Goal: Task Accomplishment & Management: Use online tool/utility

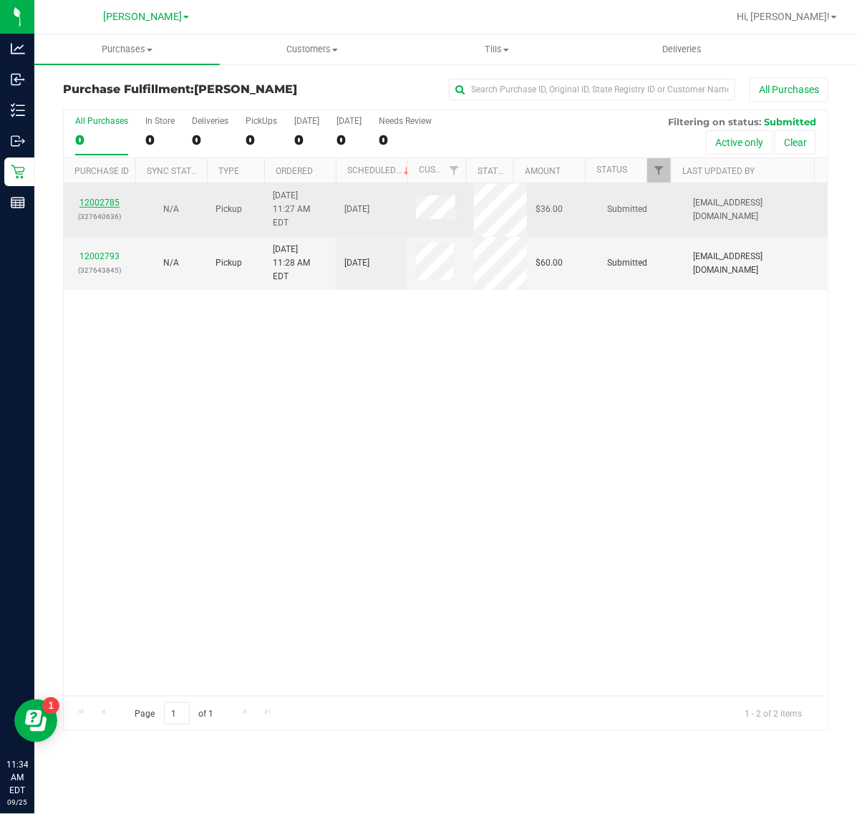
click at [100, 198] on link "12002785" at bounding box center [99, 203] width 40 height 10
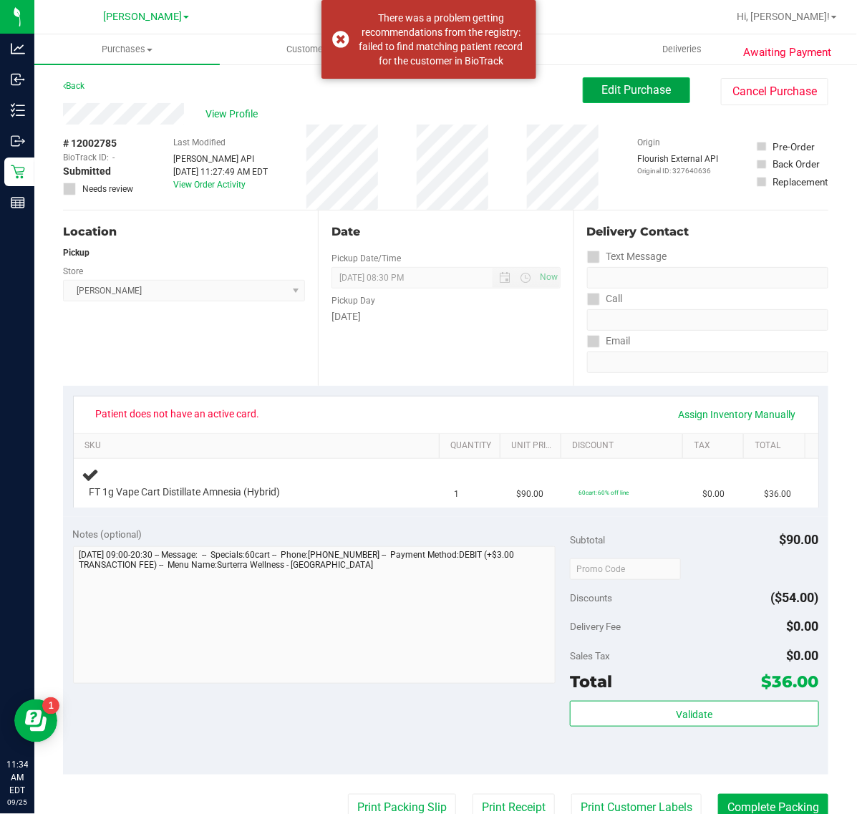
click at [583, 102] on button "Edit Purchase" at bounding box center [636, 90] width 107 height 26
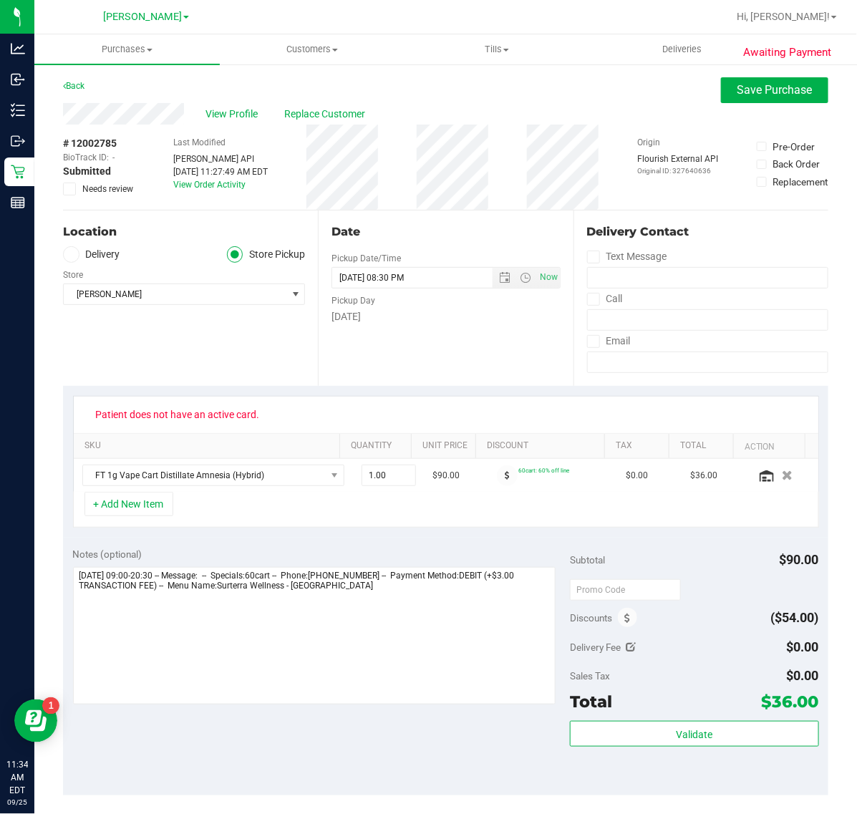
click at [69, 189] on icon at bounding box center [69, 189] width 9 height 0
click at [0, 0] on input "Needs review" at bounding box center [0, 0] width 0 height 0
click at [743, 92] on span "Save Purchase" at bounding box center [774, 90] width 75 height 14
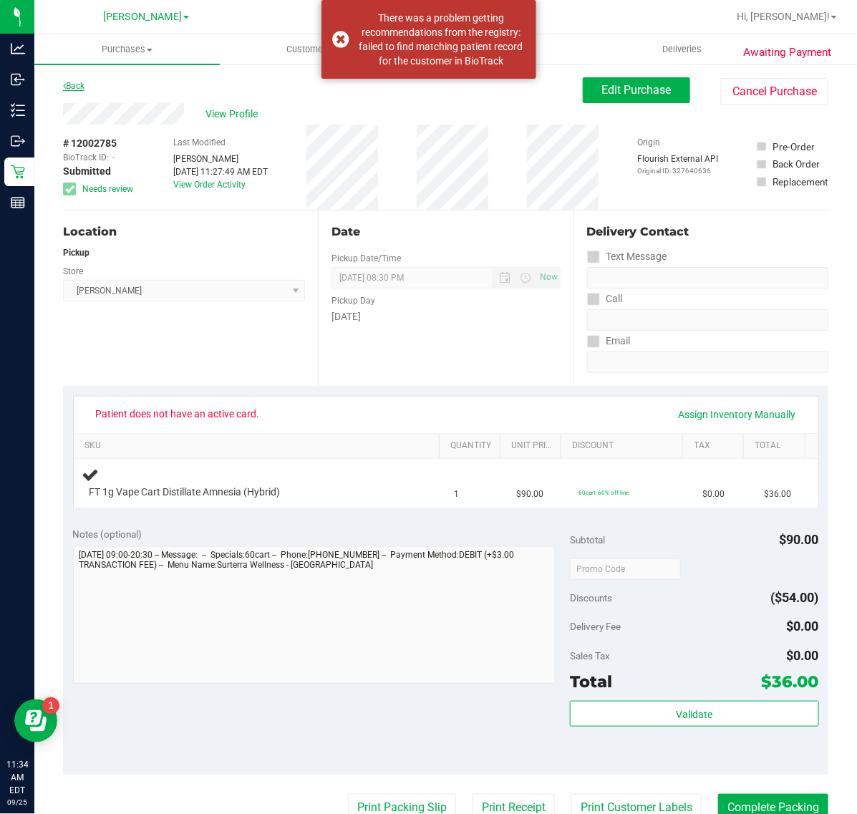
click at [75, 81] on link "Back" at bounding box center [73, 86] width 21 height 10
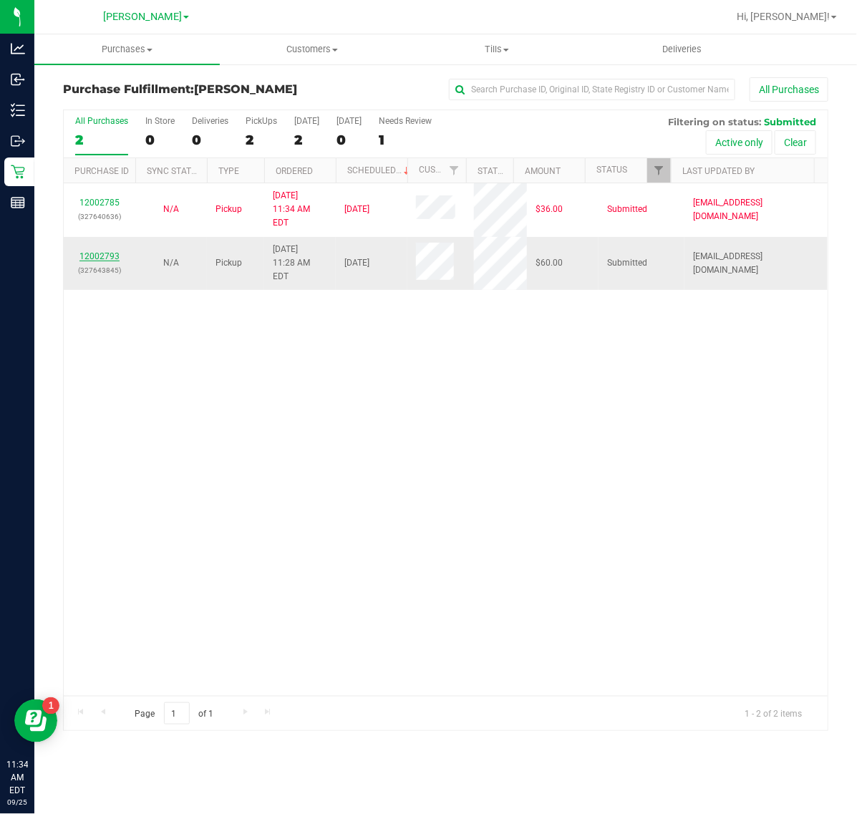
click at [97, 251] on link "12002793" at bounding box center [99, 256] width 40 height 10
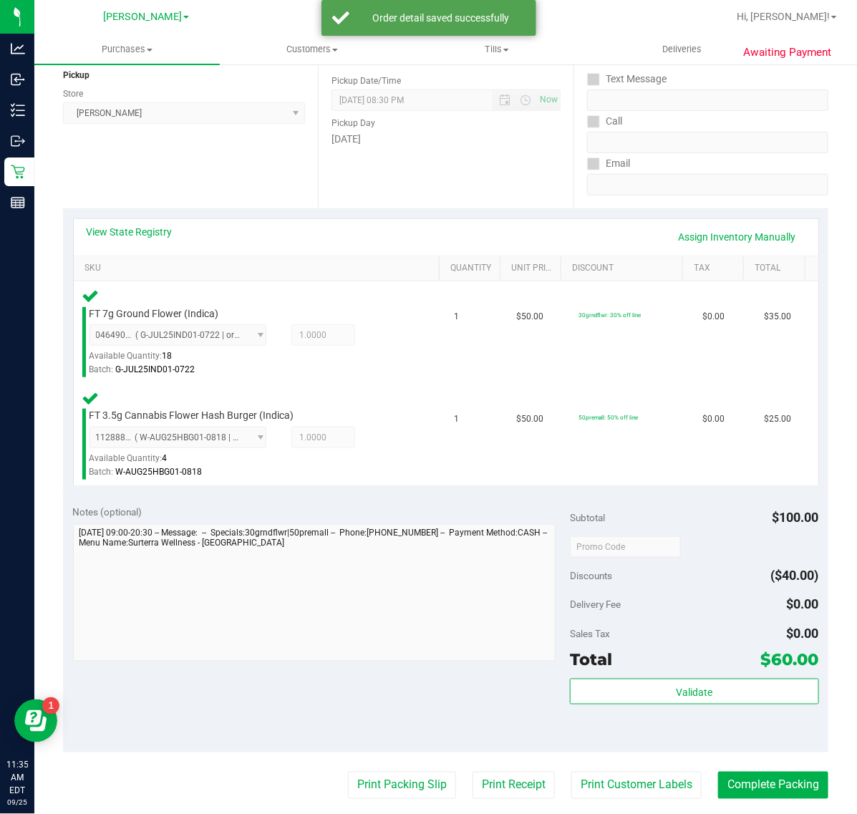
scroll to position [179, 0]
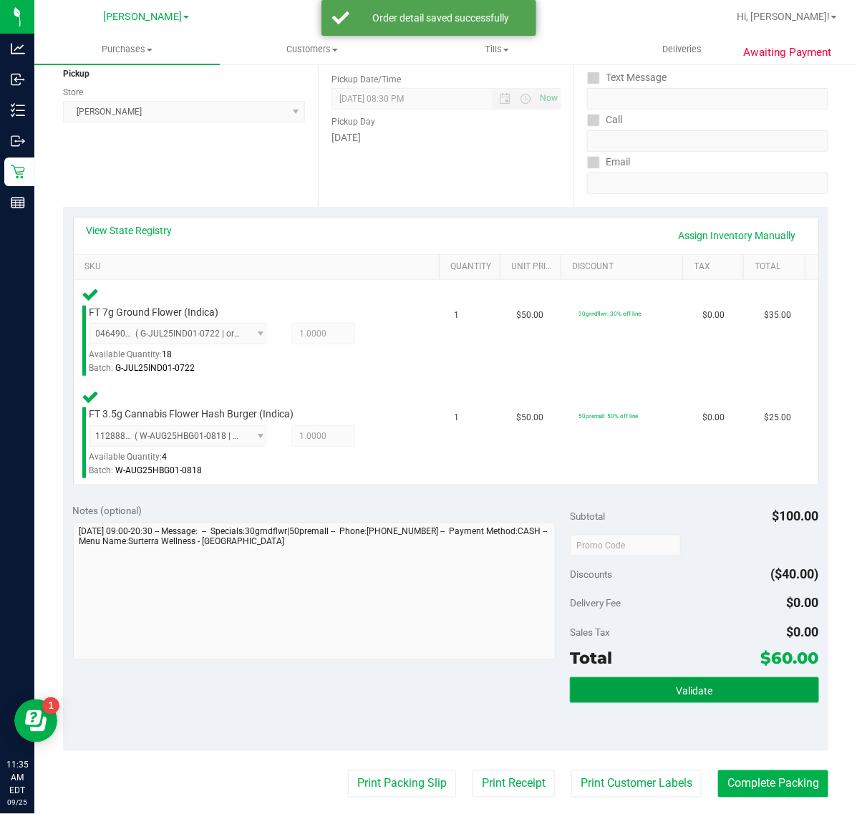
click at [651, 679] on button "Validate" at bounding box center [694, 690] width 248 height 26
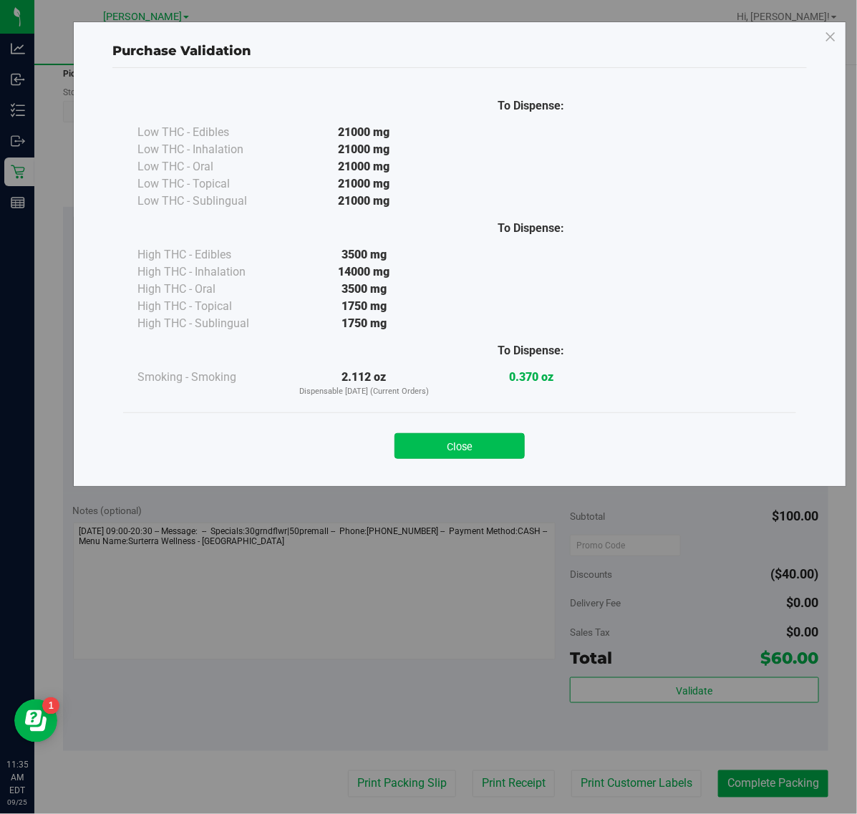
click at [497, 444] on button "Close" at bounding box center [459, 446] width 130 height 26
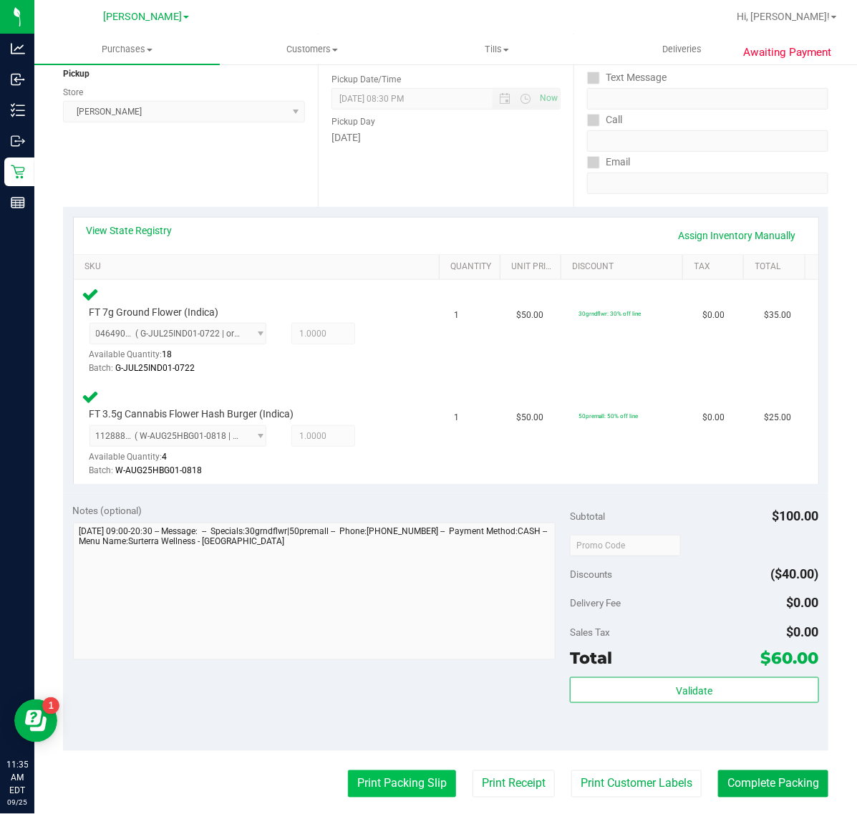
click at [410, 777] on button "Print Packing Slip" at bounding box center [402, 783] width 108 height 27
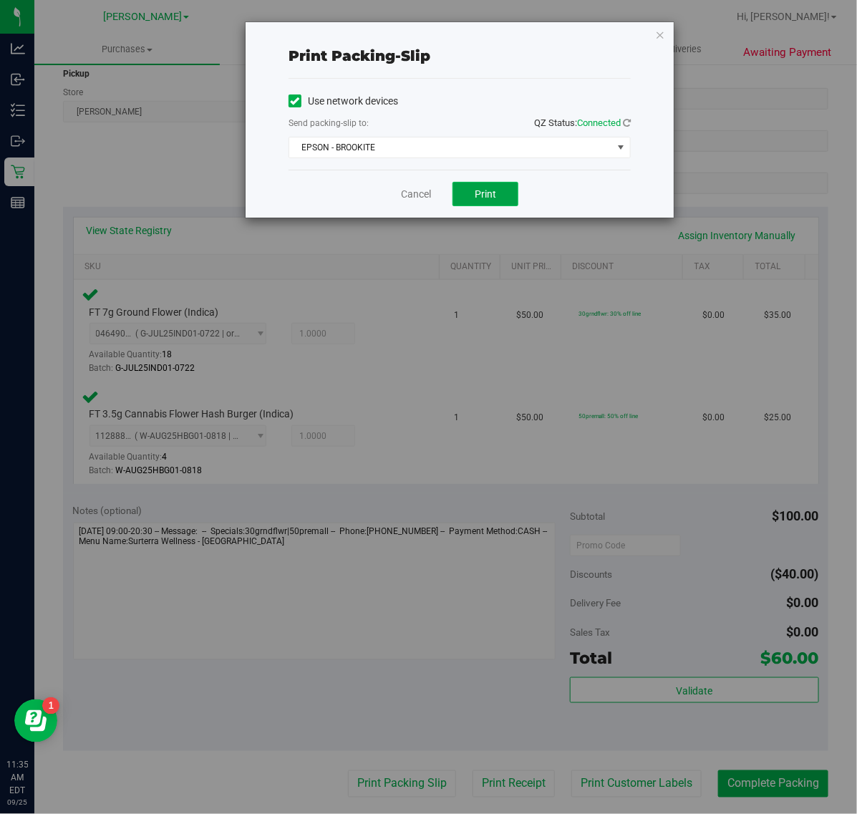
click at [506, 192] on button "Print" at bounding box center [485, 194] width 66 height 24
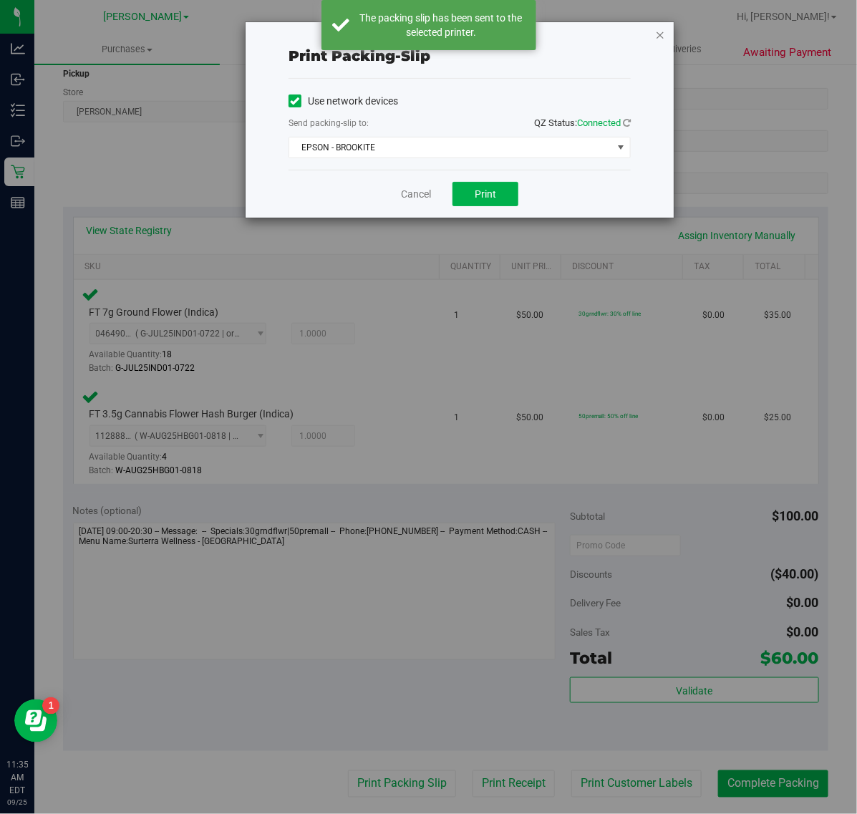
click at [663, 36] on icon "button" at bounding box center [660, 34] width 10 height 17
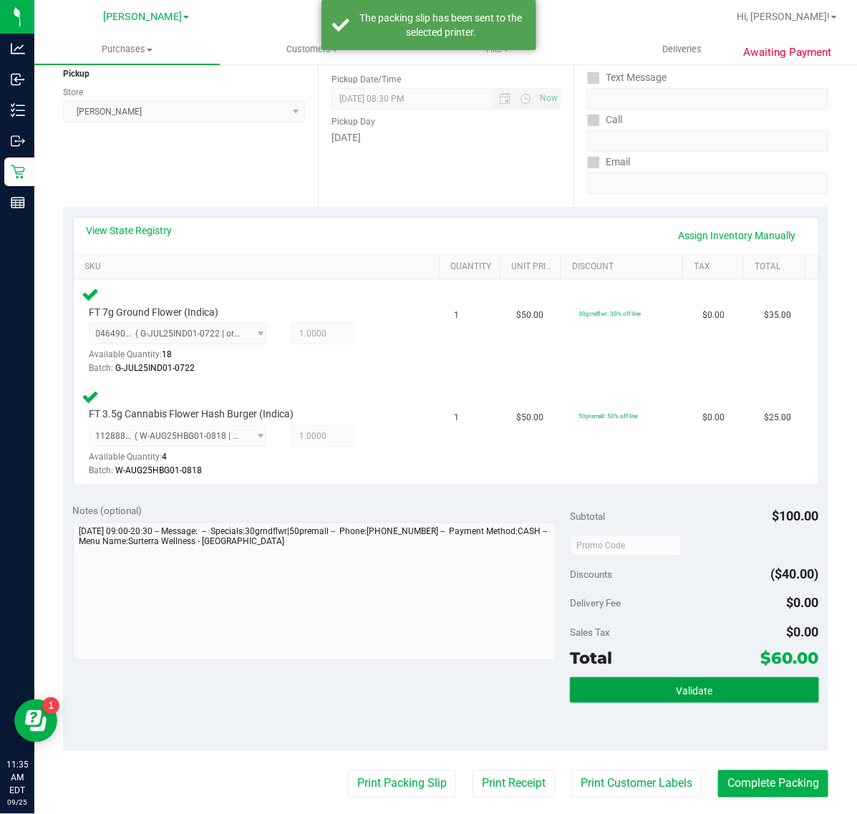
click at [676, 687] on span "Validate" at bounding box center [694, 690] width 37 height 11
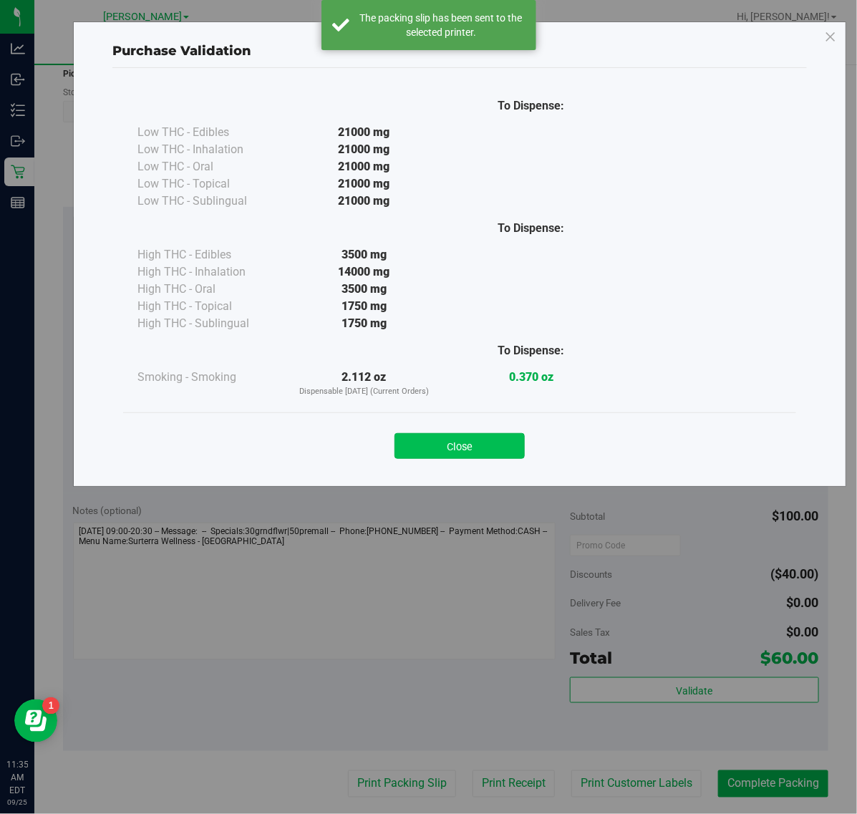
click at [460, 453] on button "Close" at bounding box center [459, 446] width 130 height 26
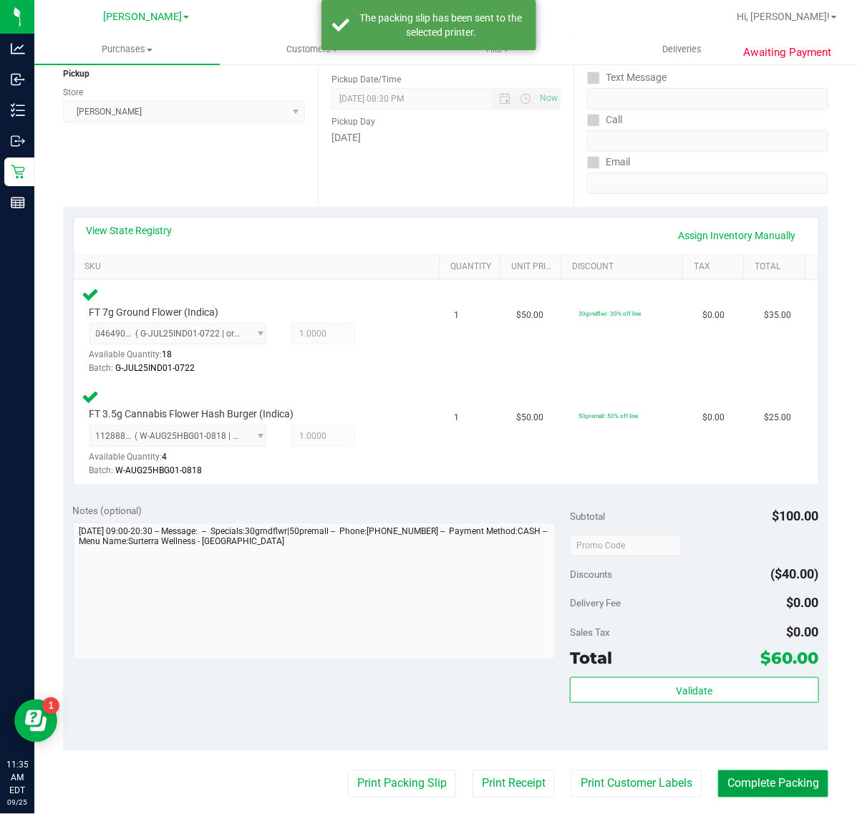
click at [749, 779] on button "Complete Packing" at bounding box center [773, 783] width 110 height 27
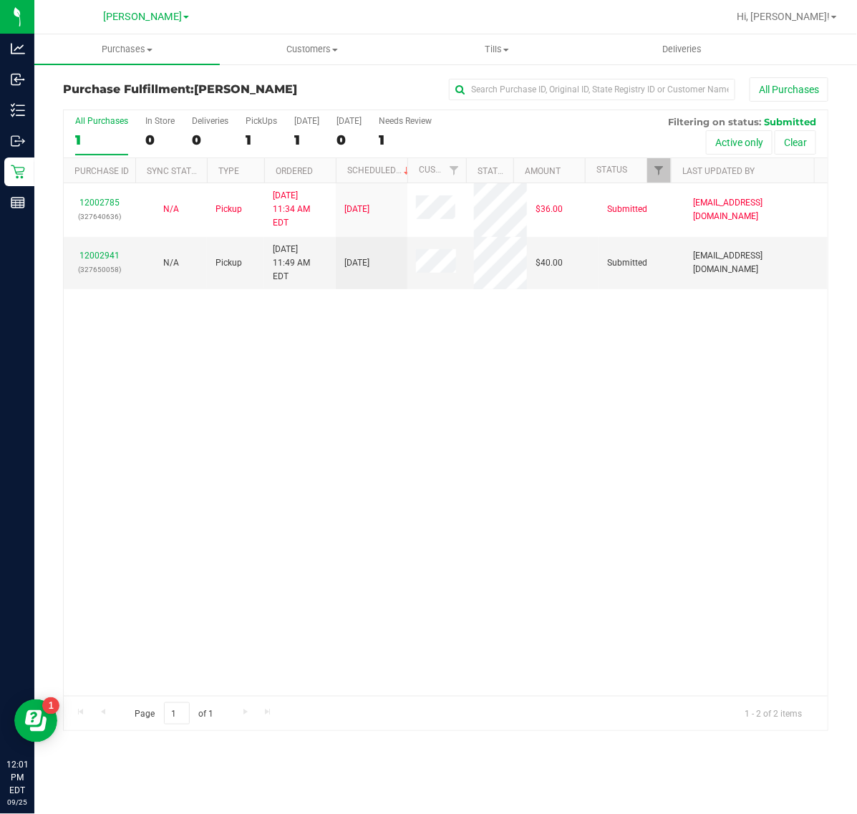
click at [600, 620] on div "12002785 (327640636) N/A Pickup [DATE] 11:34 AM EDT 9/25/2025 $36.00 Submitted …" at bounding box center [446, 439] width 764 height 512
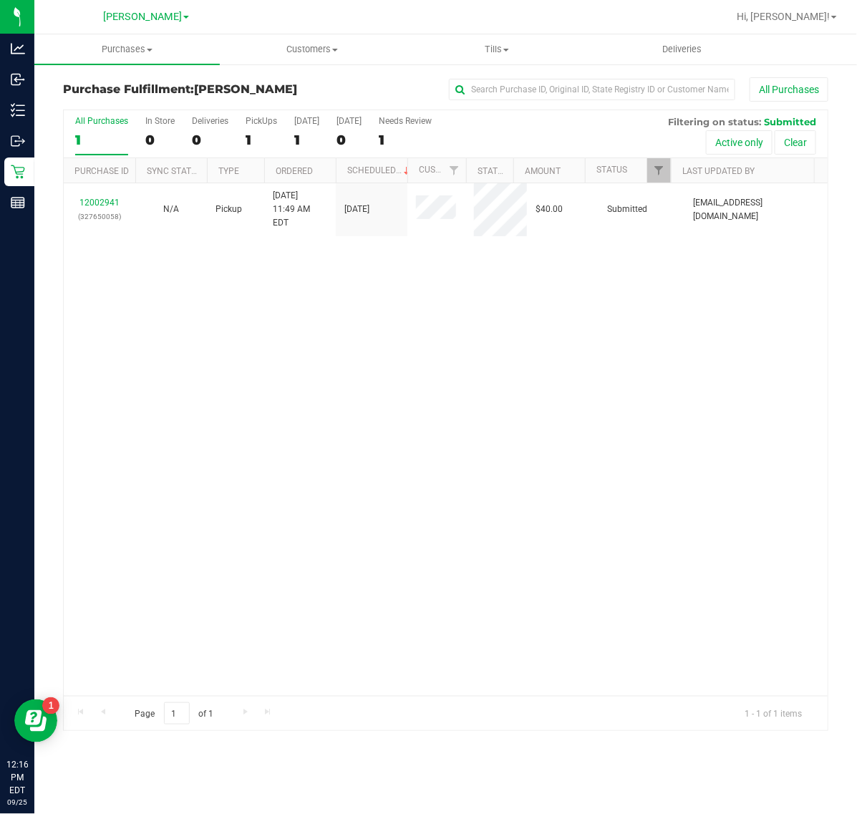
click at [492, 583] on div "12002941 (327650058) N/A Pickup [DATE] 11:49 AM EDT 9/25/2025 $40.00 Submitted …" at bounding box center [446, 439] width 764 height 512
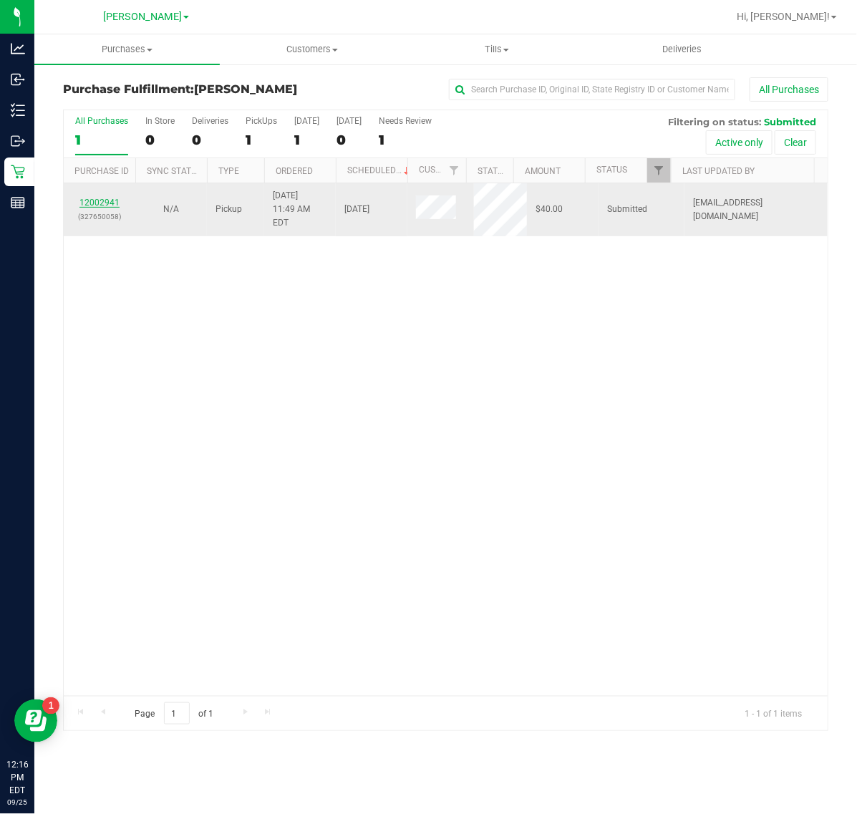
click at [107, 198] on link "12002941" at bounding box center [99, 203] width 40 height 10
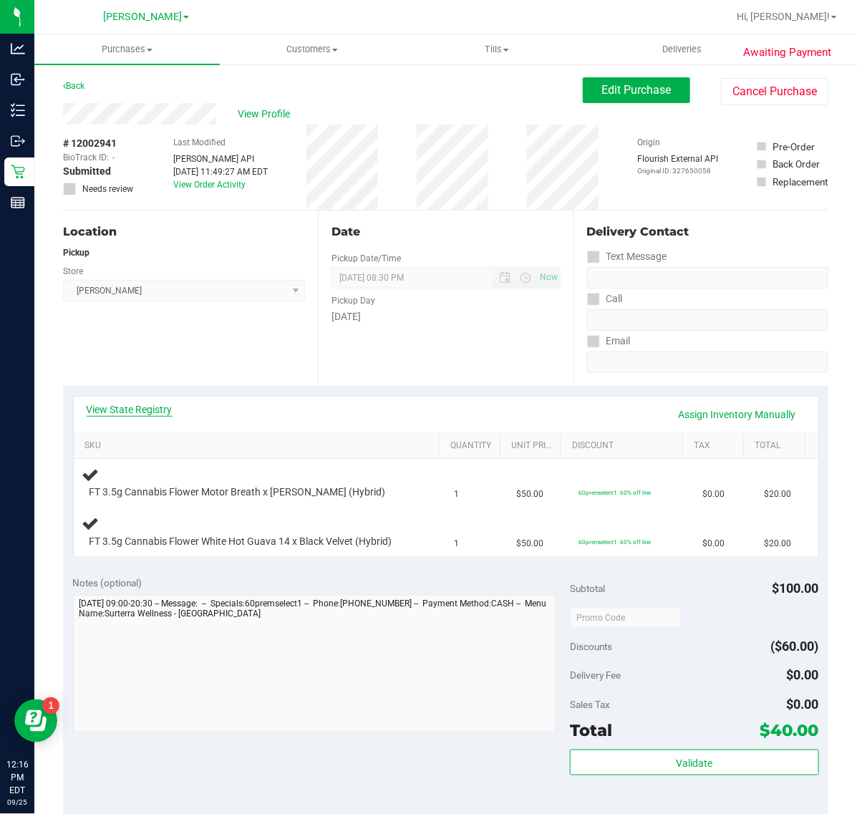
click at [170, 409] on link "View State Registry" at bounding box center [130, 409] width 86 height 14
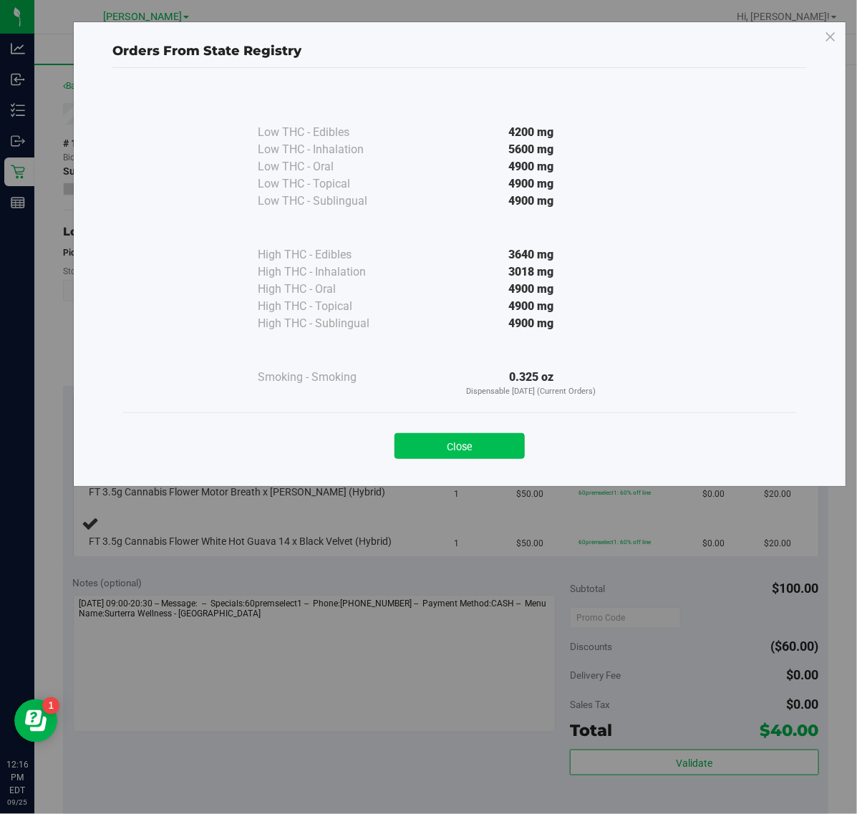
click at [448, 453] on button "Close" at bounding box center [459, 446] width 130 height 26
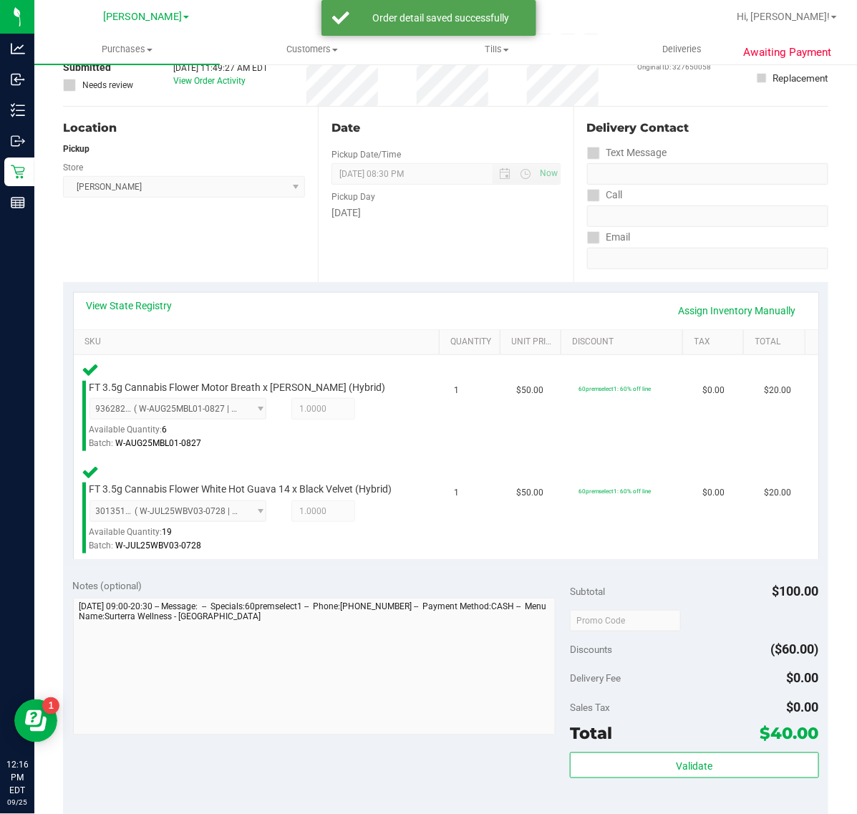
scroll to position [268, 0]
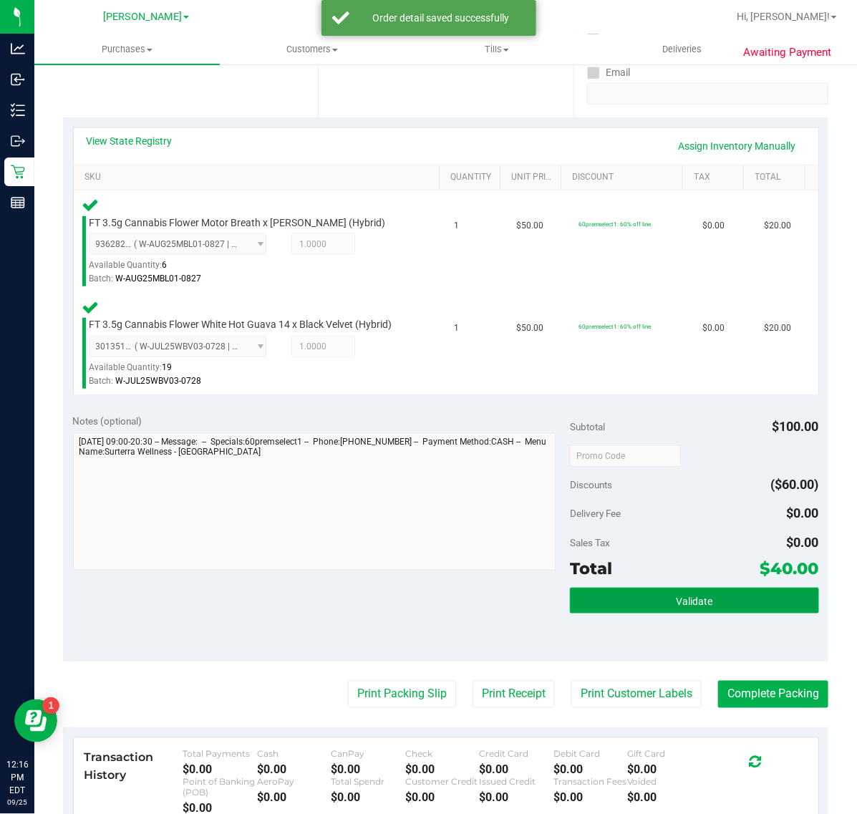
click at [677, 603] on span "Validate" at bounding box center [694, 601] width 37 height 11
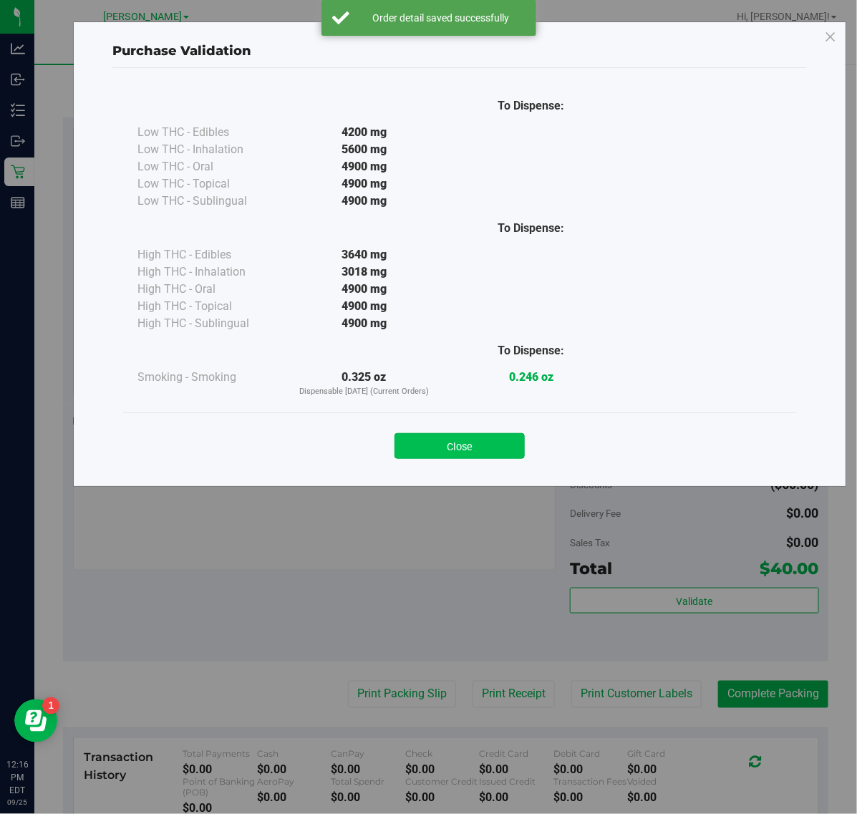
click at [478, 442] on button "Close" at bounding box center [459, 446] width 130 height 26
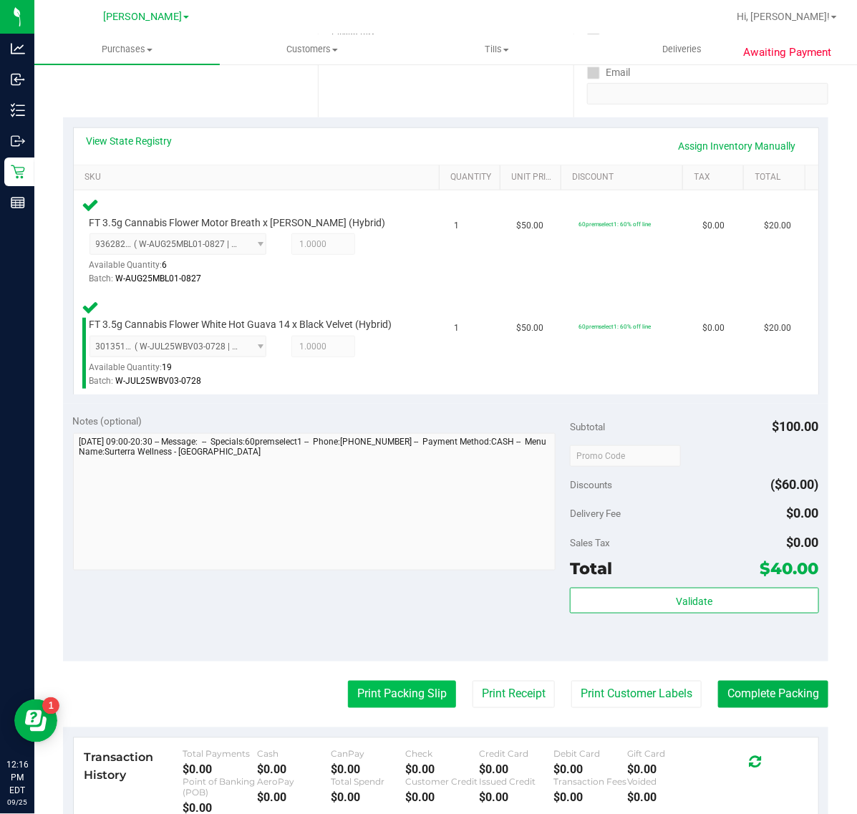
click at [374, 706] on button "Print Packing Slip" at bounding box center [402, 694] width 108 height 27
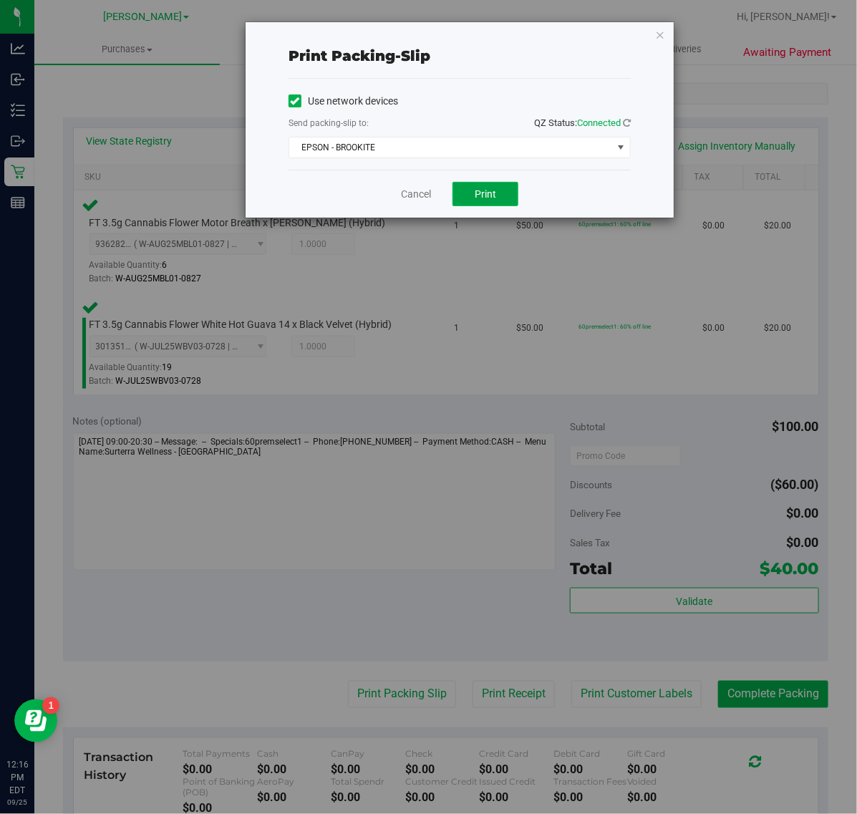
click at [502, 191] on button "Print" at bounding box center [485, 194] width 66 height 24
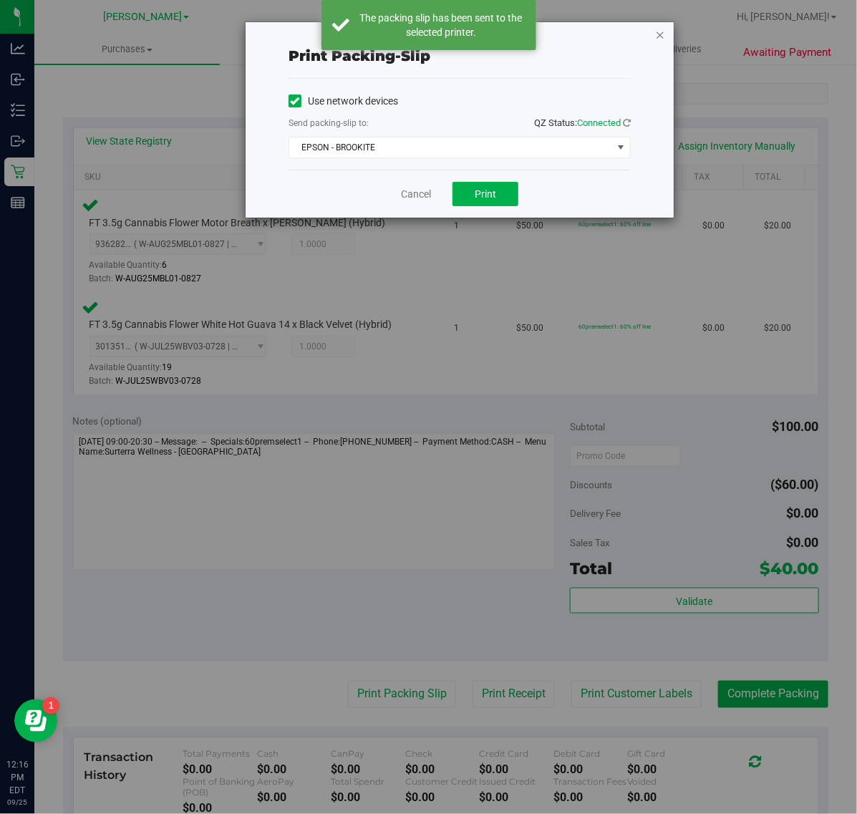
click at [663, 42] on icon "button" at bounding box center [660, 34] width 10 height 17
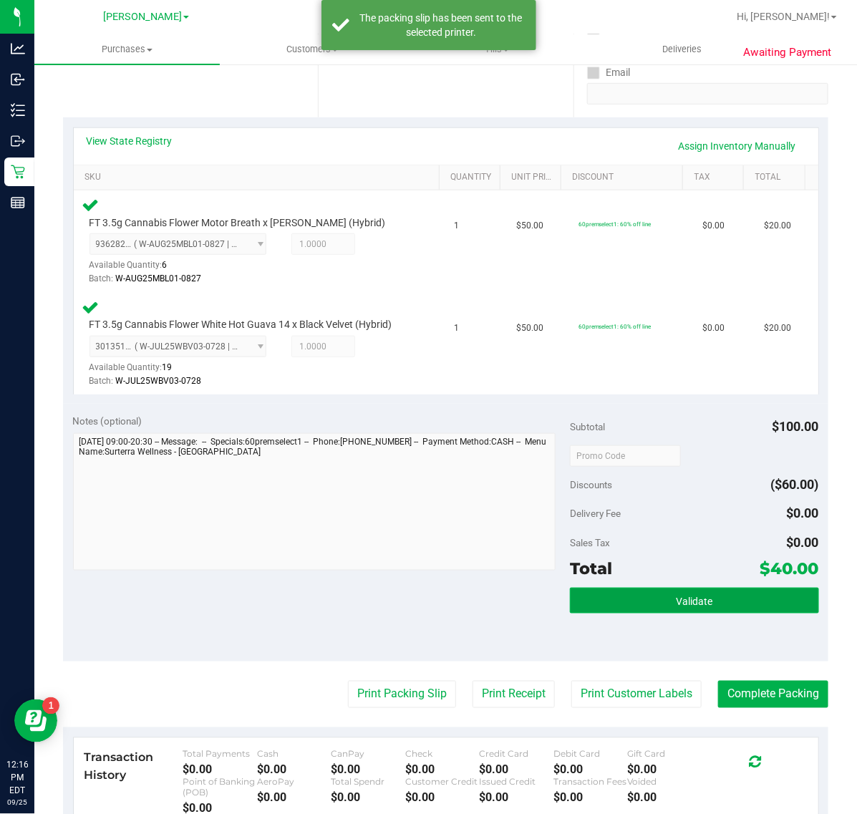
click at [650, 596] on button "Validate" at bounding box center [694, 601] width 248 height 26
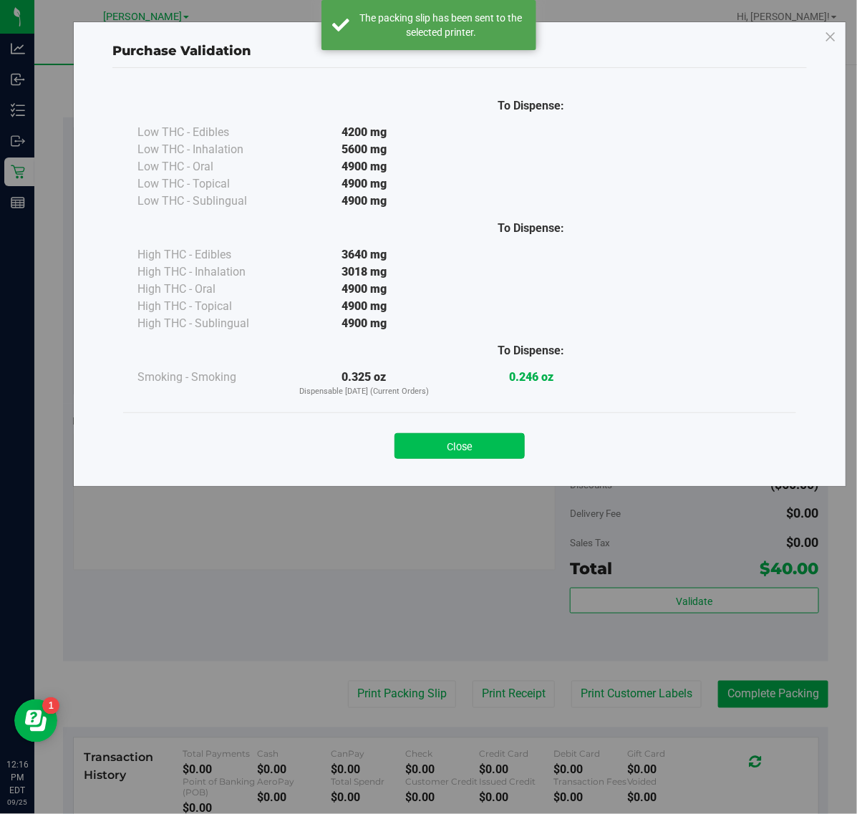
click at [481, 437] on button "Close" at bounding box center [459, 446] width 130 height 26
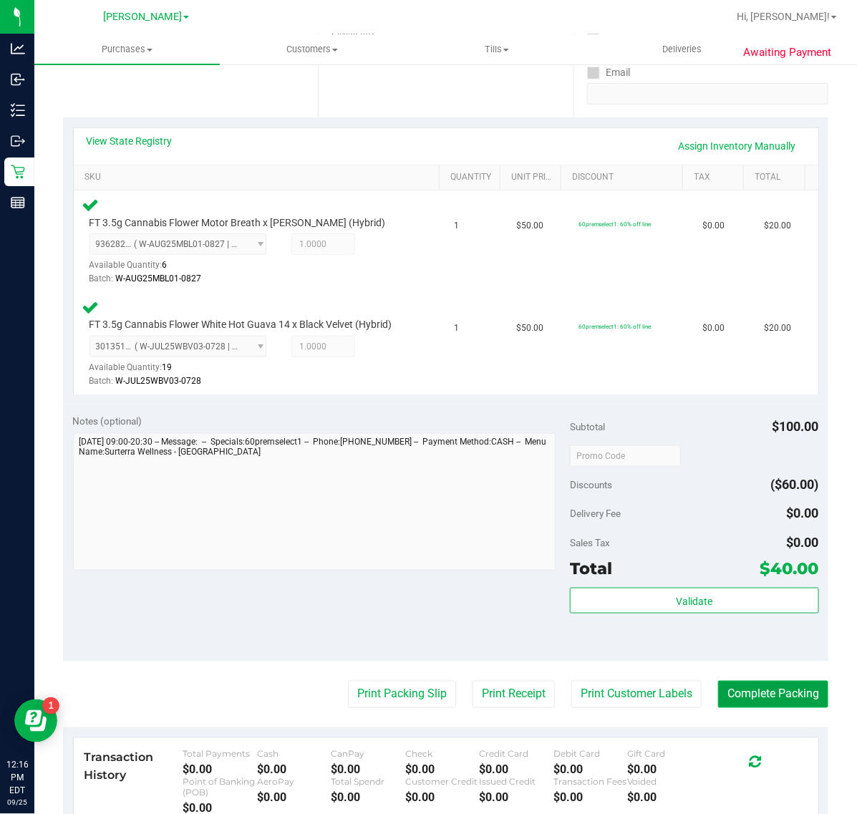
click at [769, 691] on button "Complete Packing" at bounding box center [773, 694] width 110 height 27
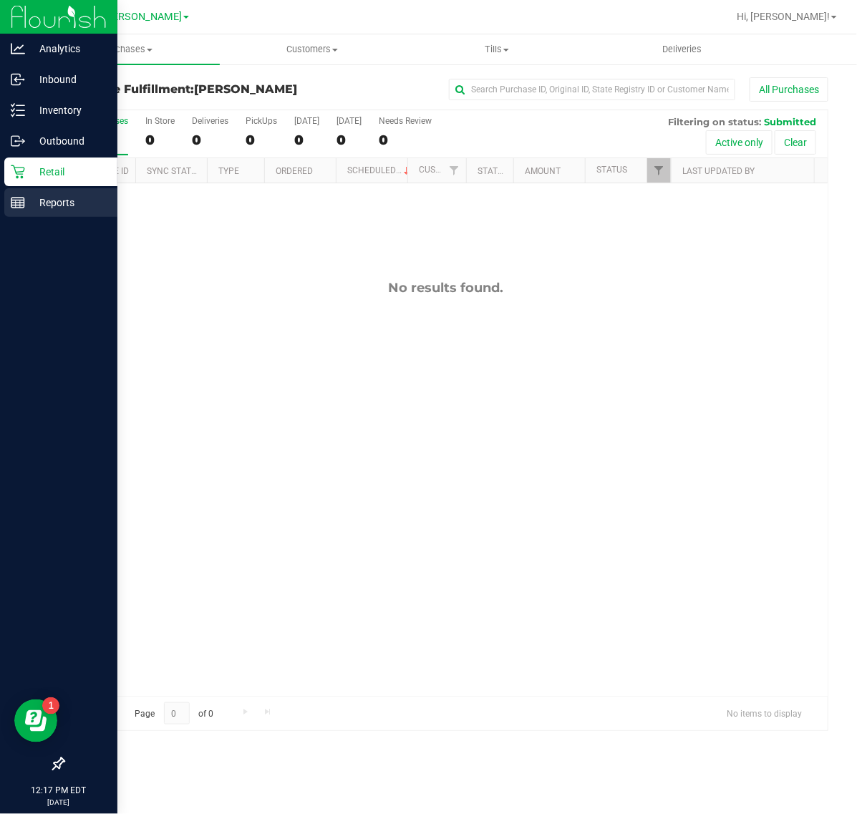
click at [16, 204] on line at bounding box center [16, 203] width 0 height 7
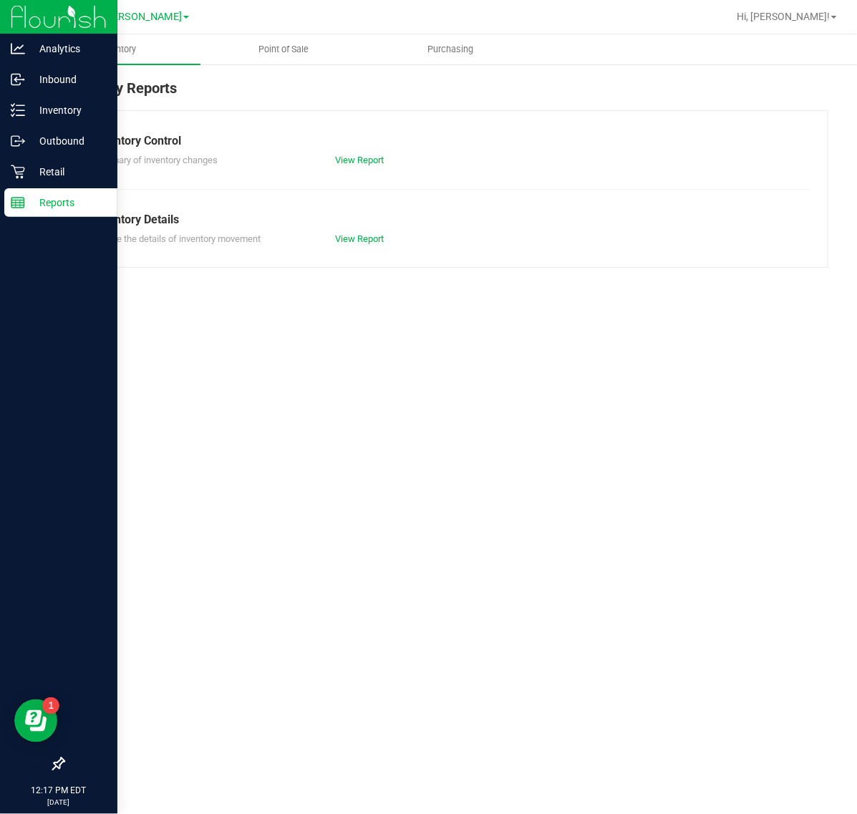
click at [271, 51] on span "Point of Sale" at bounding box center [284, 49] width 89 height 13
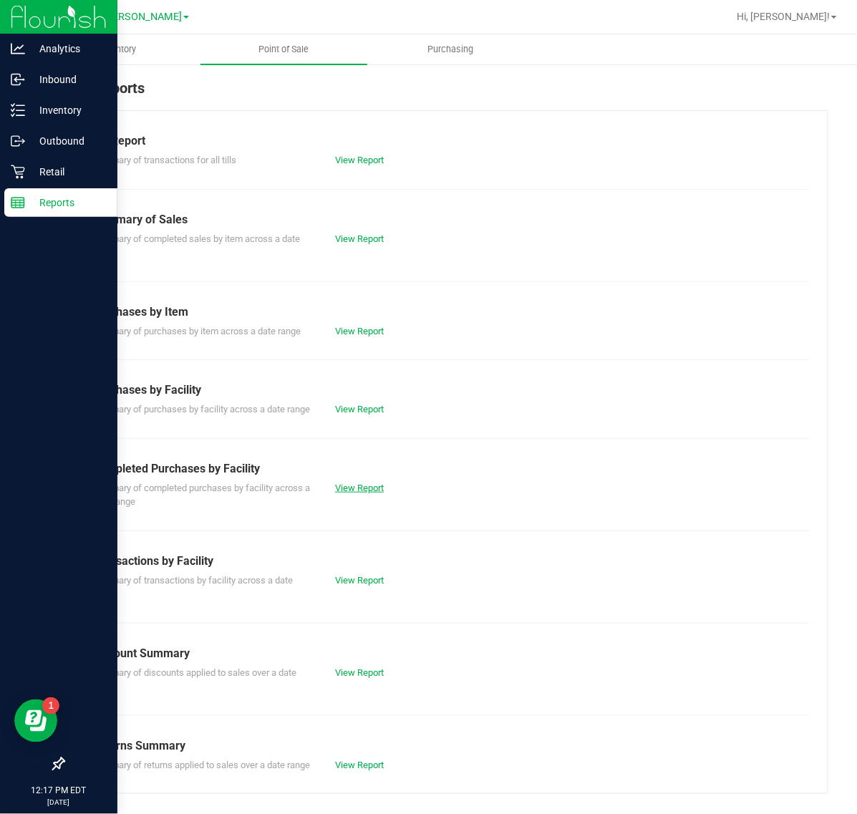
click at [349, 493] on link "View Report" at bounding box center [359, 487] width 49 height 11
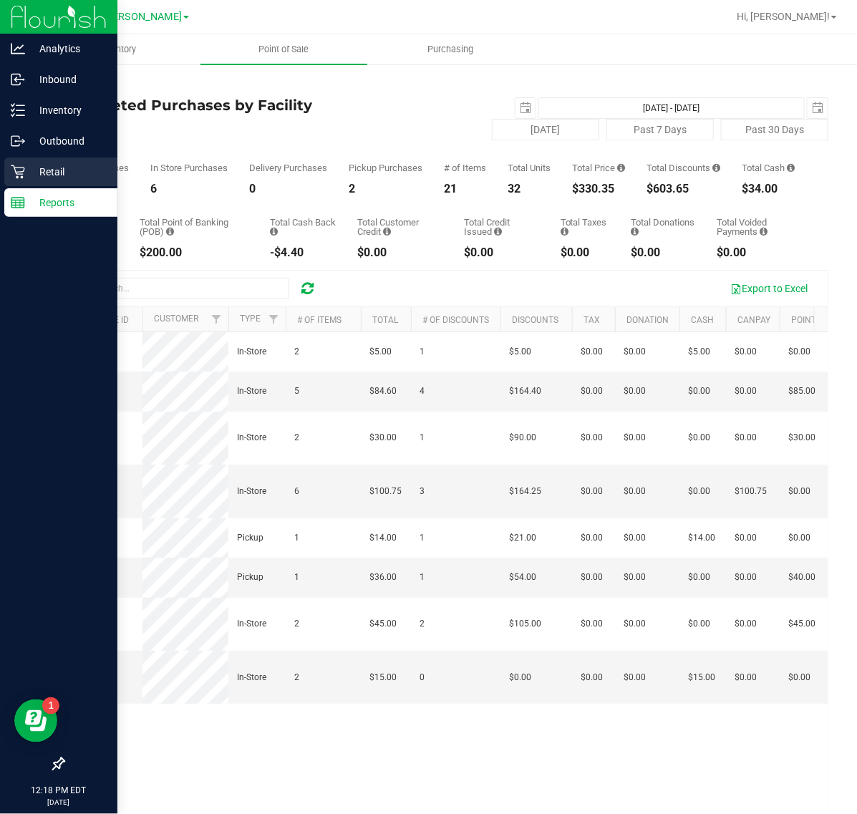
click at [9, 177] on div "Retail" at bounding box center [60, 171] width 113 height 29
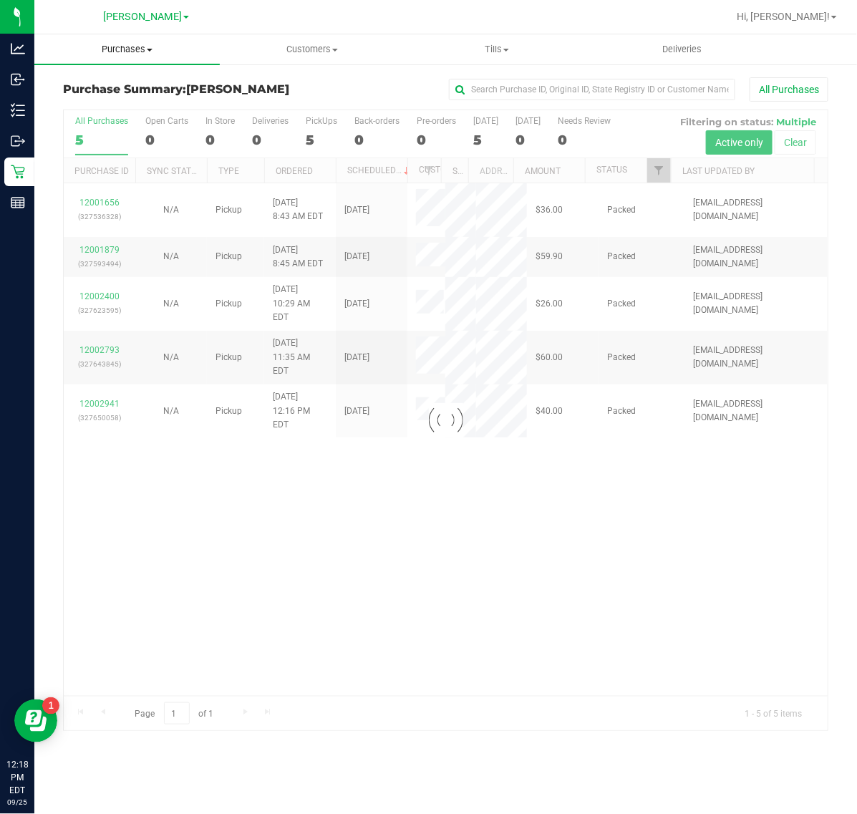
click at [126, 47] on span "Purchases" at bounding box center [126, 49] width 185 height 13
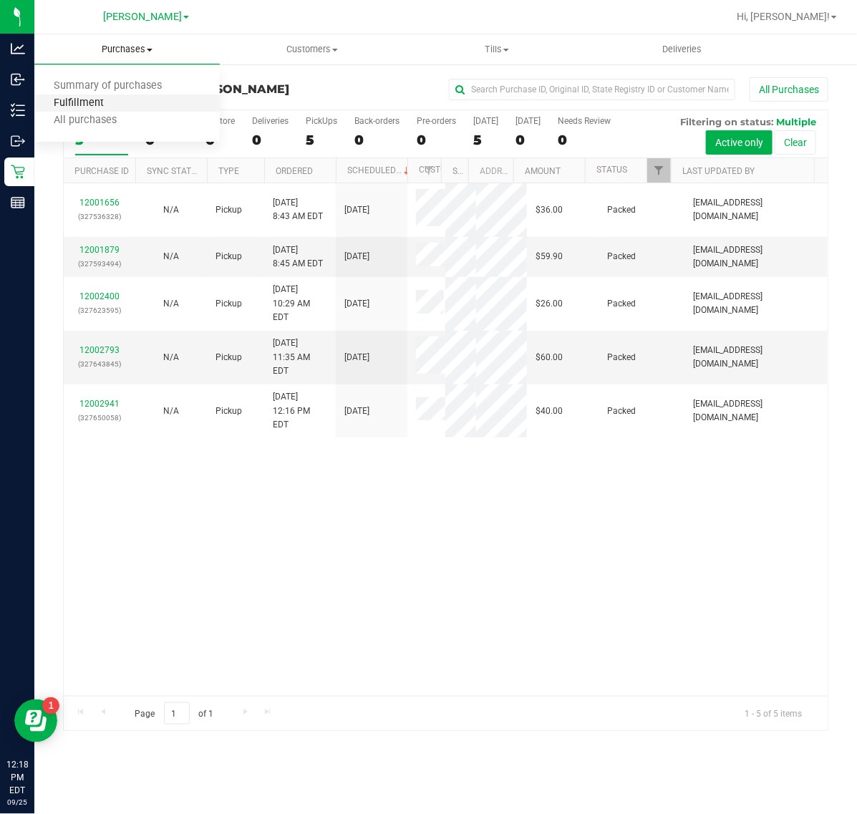
click at [90, 102] on span "Fulfillment" at bounding box center [78, 103] width 89 height 12
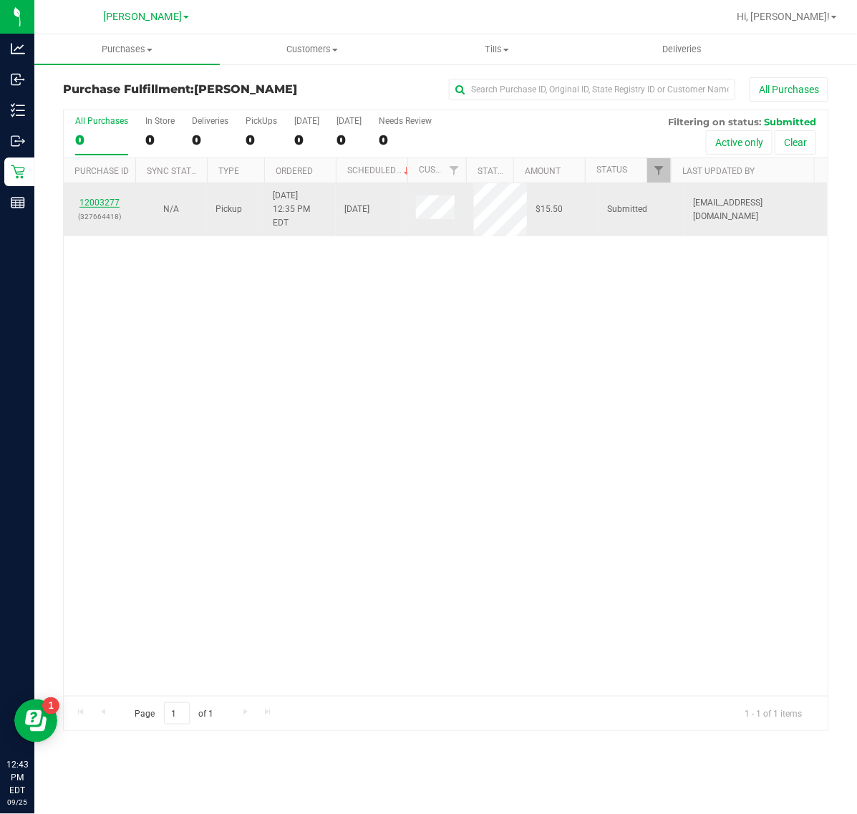
click at [92, 198] on link "12003277" at bounding box center [99, 203] width 40 height 10
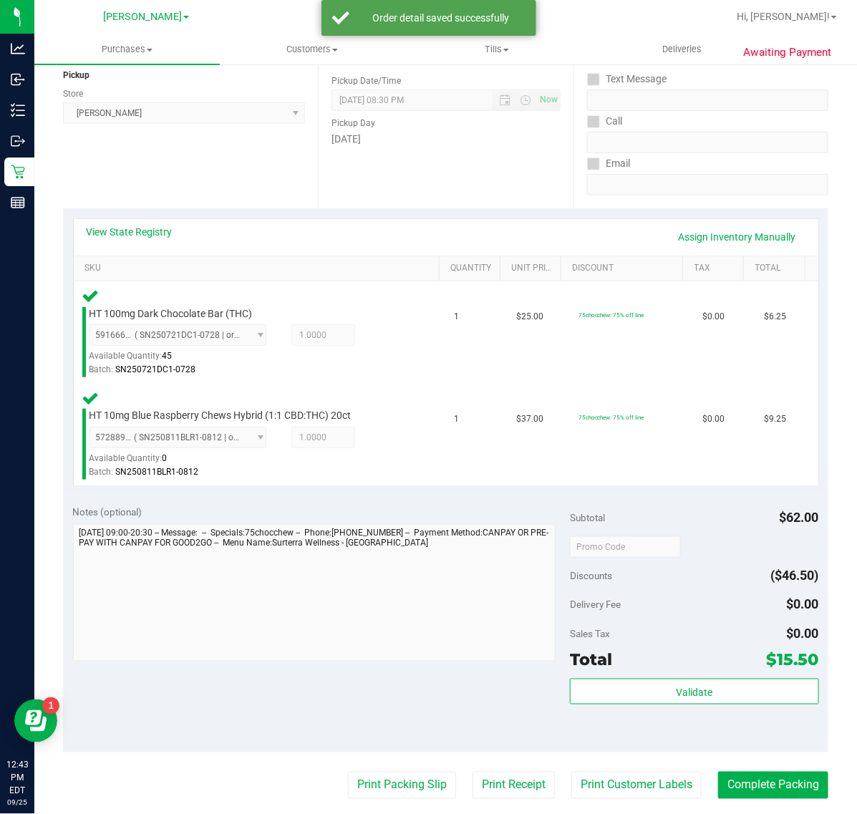
scroll to position [179, 0]
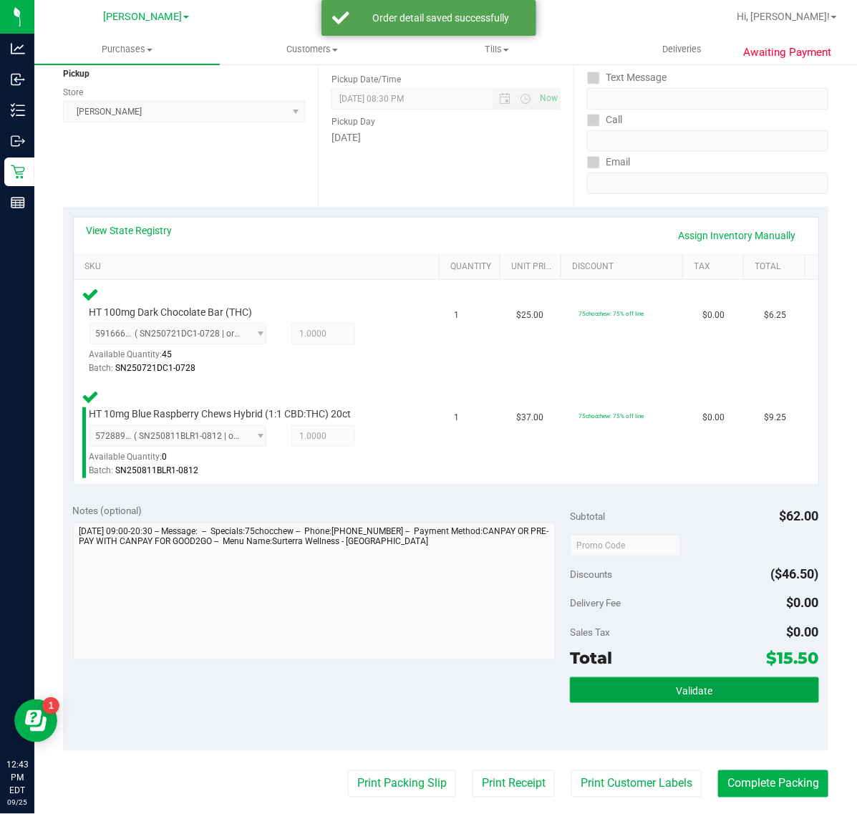
click at [602, 679] on button "Validate" at bounding box center [694, 690] width 248 height 26
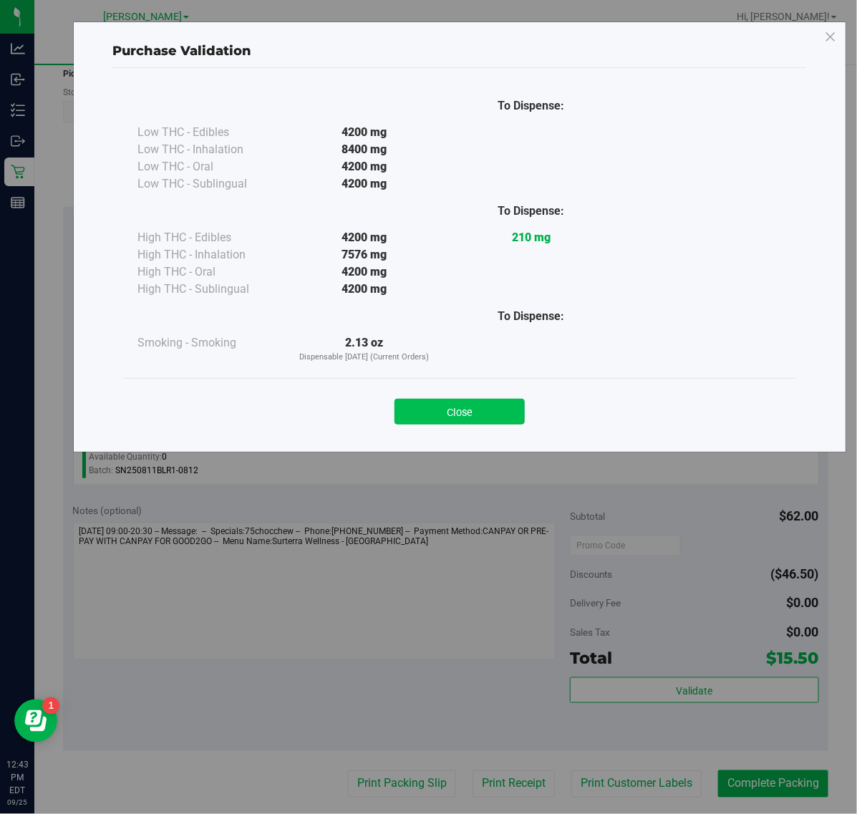
click at [481, 405] on button "Close" at bounding box center [459, 412] width 130 height 26
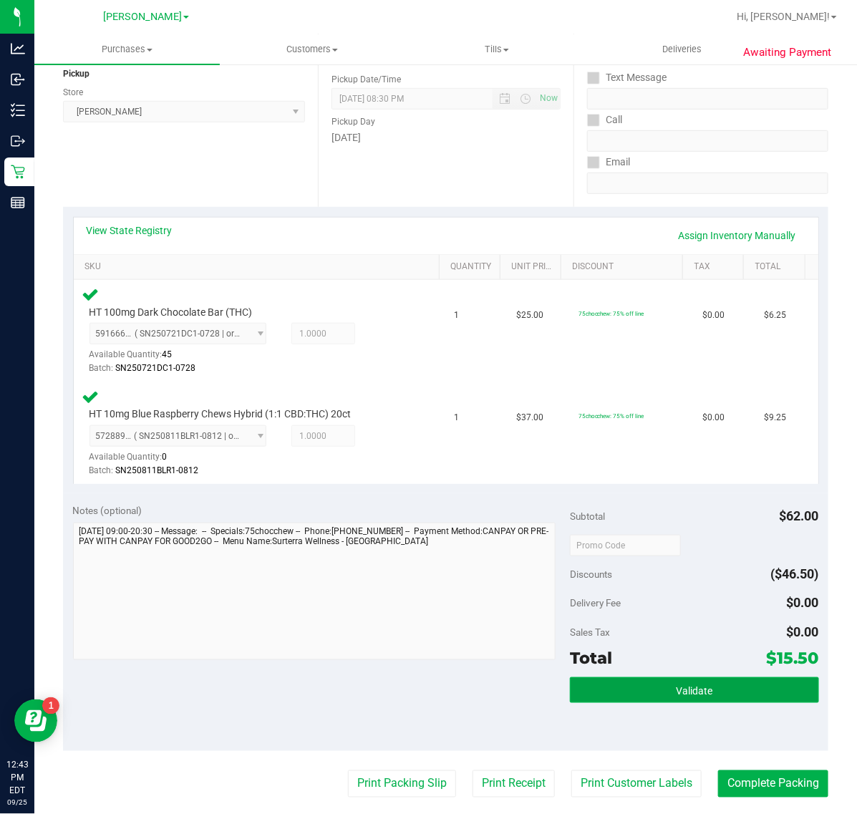
click at [581, 692] on button "Validate" at bounding box center [694, 690] width 248 height 26
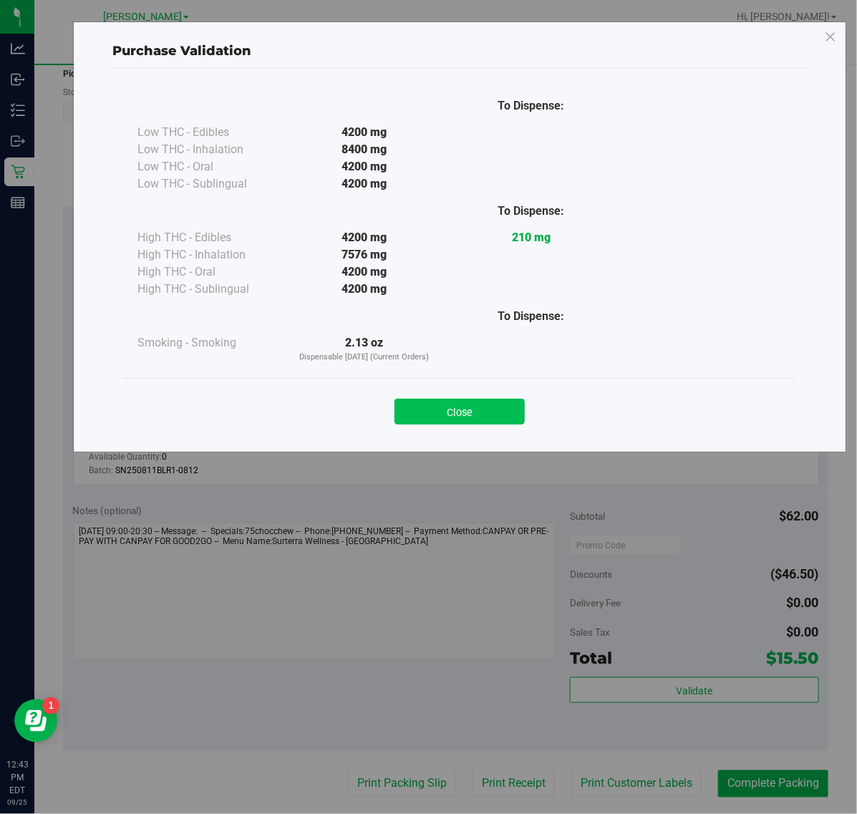
click at [515, 409] on button "Close" at bounding box center [459, 412] width 130 height 26
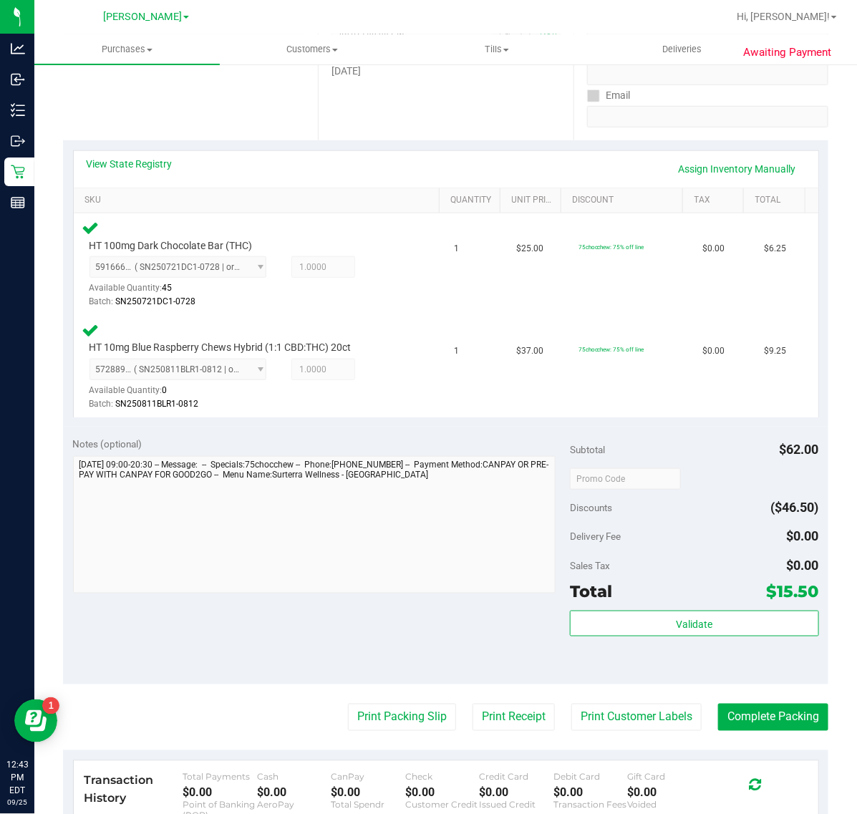
scroll to position [358, 0]
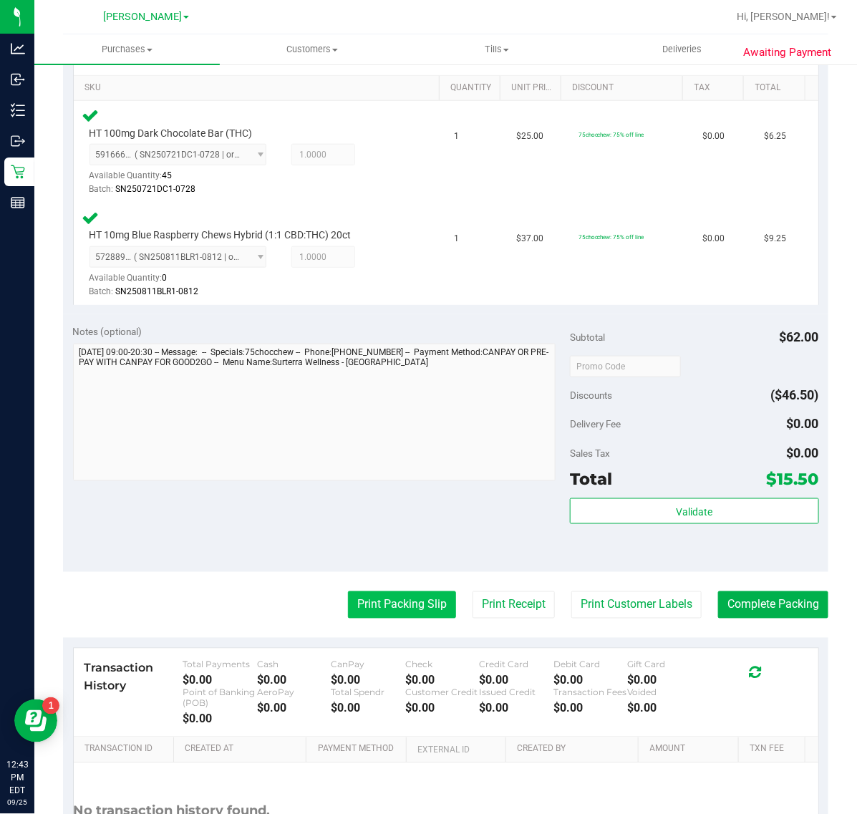
click at [424, 591] on button "Print Packing Slip" at bounding box center [402, 604] width 108 height 27
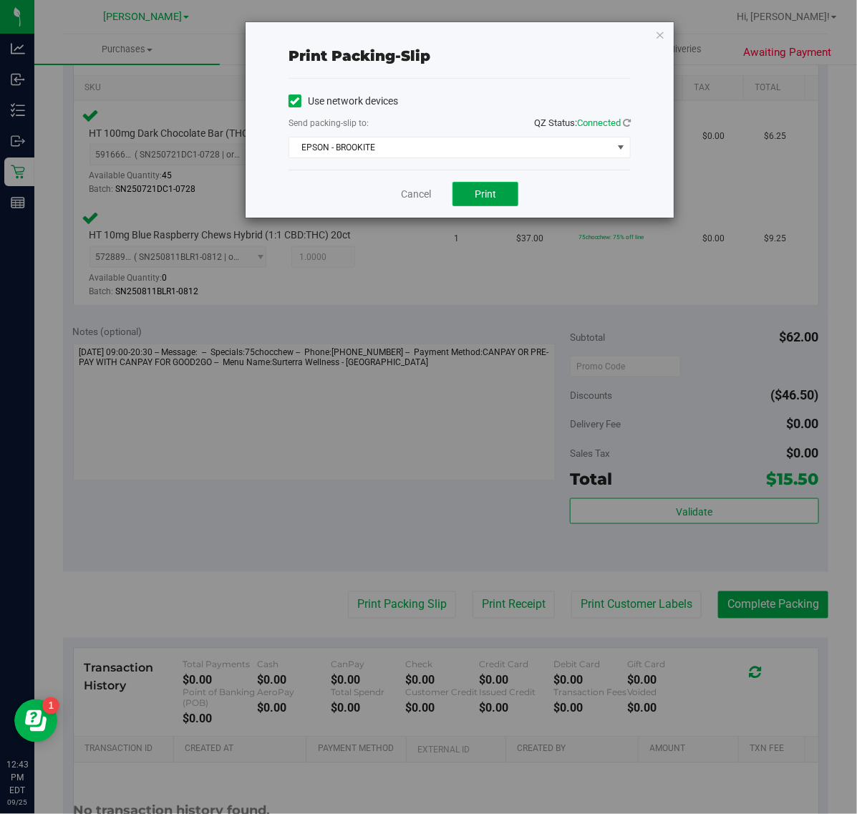
click at [501, 187] on button "Print" at bounding box center [485, 194] width 66 height 24
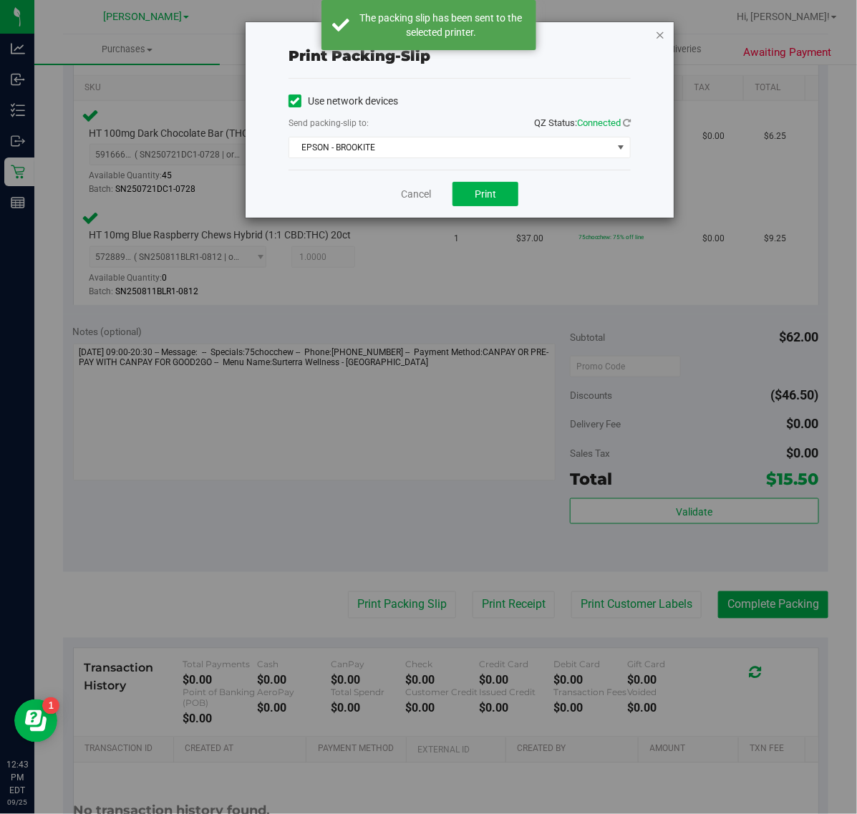
click at [662, 33] on icon "button" at bounding box center [660, 34] width 10 height 17
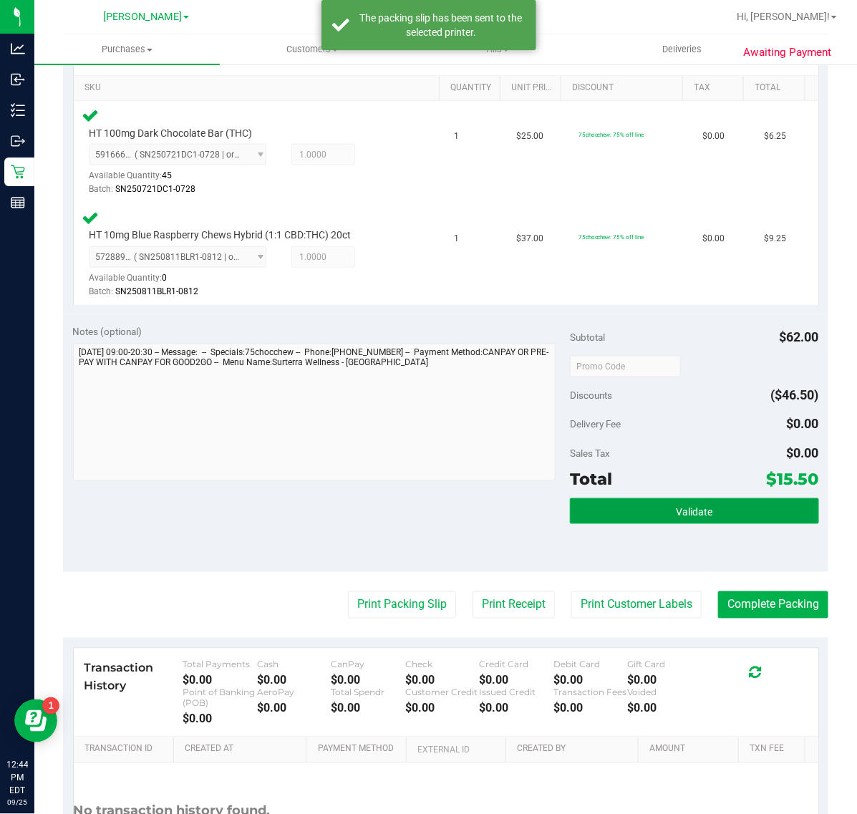
click at [741, 520] on button "Validate" at bounding box center [694, 511] width 248 height 26
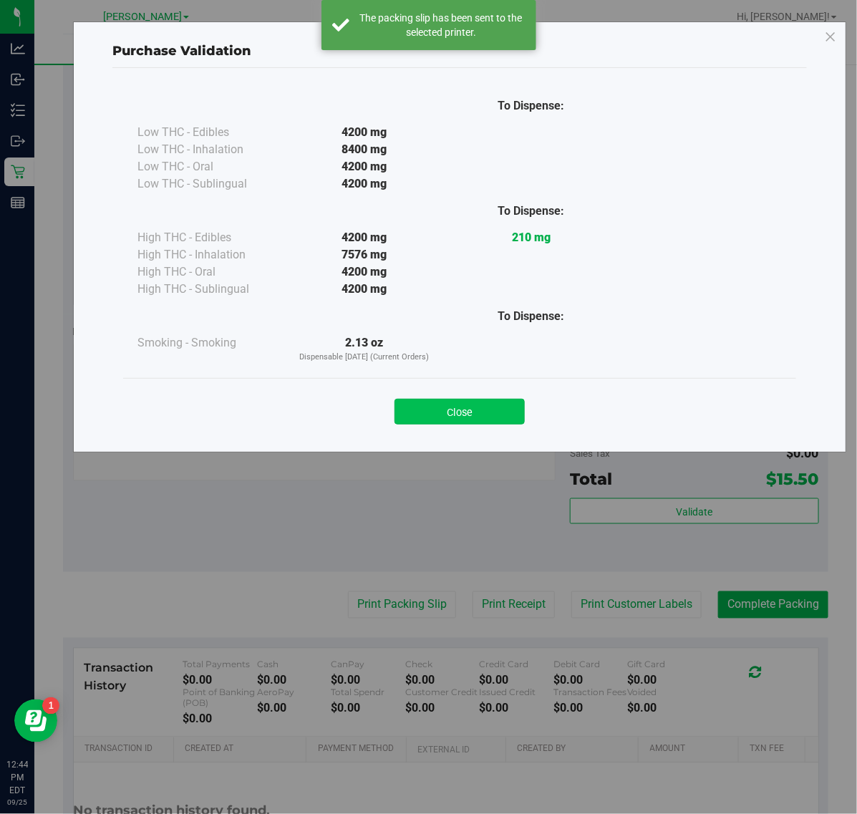
click at [495, 409] on button "Close" at bounding box center [459, 412] width 130 height 26
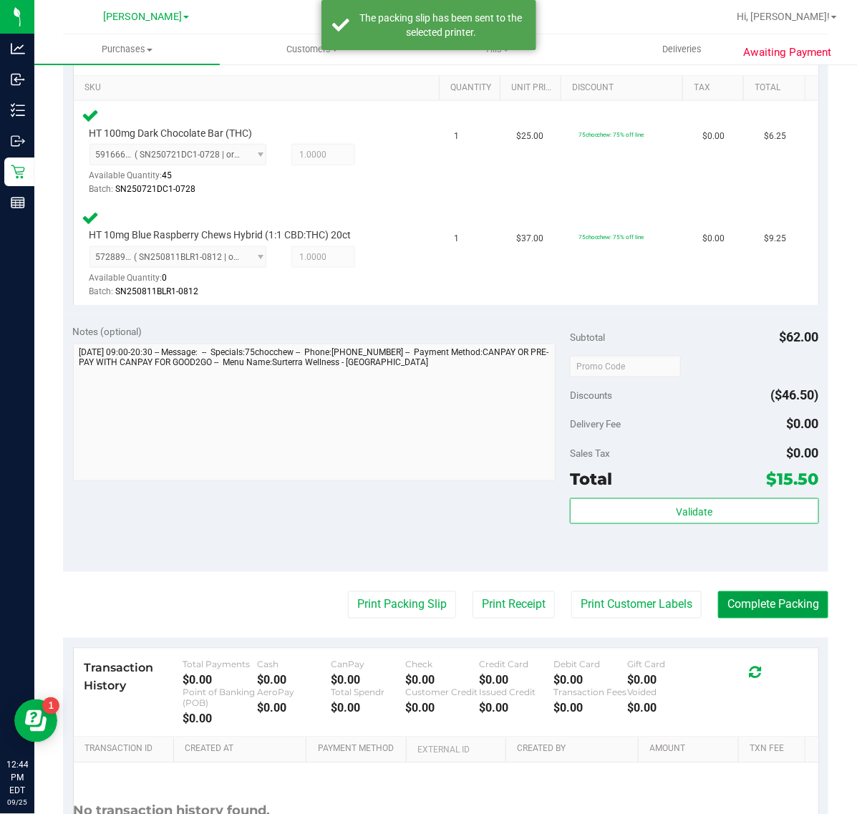
click at [761, 609] on button "Complete Packing" at bounding box center [773, 604] width 110 height 27
